Goal: Browse casually

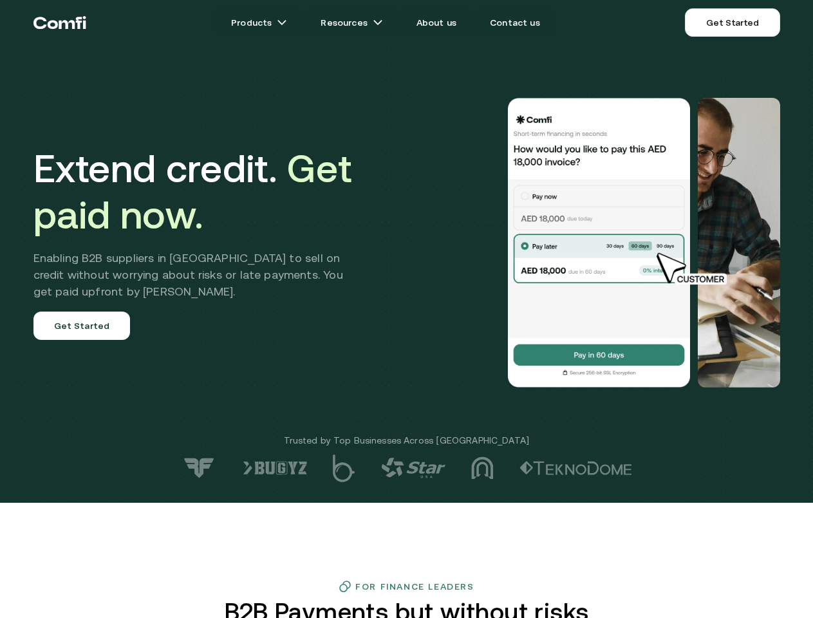
click at [406, 309] on div at bounding box center [579, 243] width 402 height 290
